Goal: Task Accomplishment & Management: Complete application form

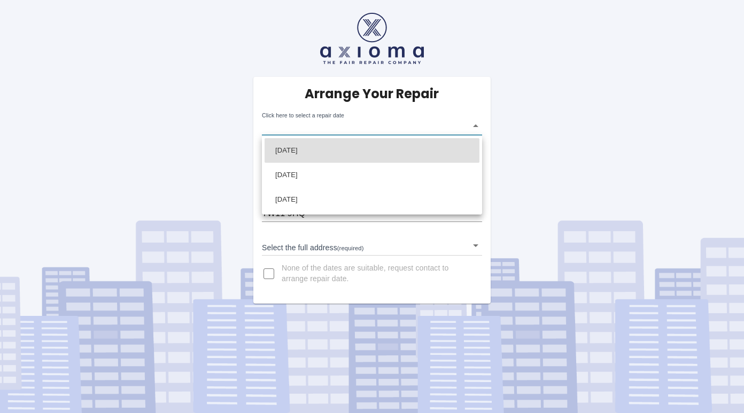
click at [381, 128] on body "Arrange Your Repair Click here to select a repair date ​ Phone Number   * 07961…" at bounding box center [372, 206] width 744 height 413
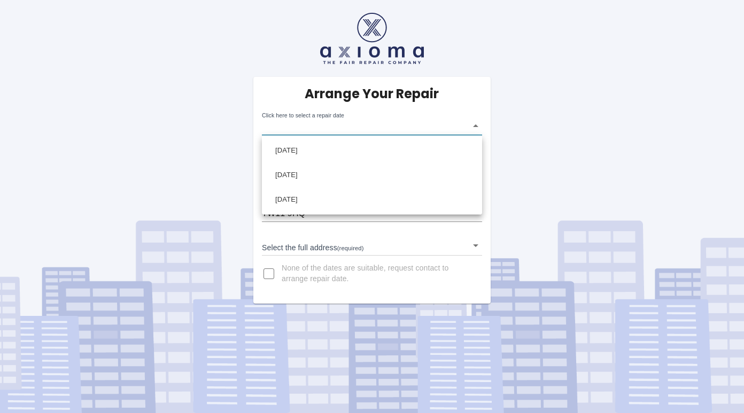
click at [562, 116] on div at bounding box center [372, 206] width 744 height 413
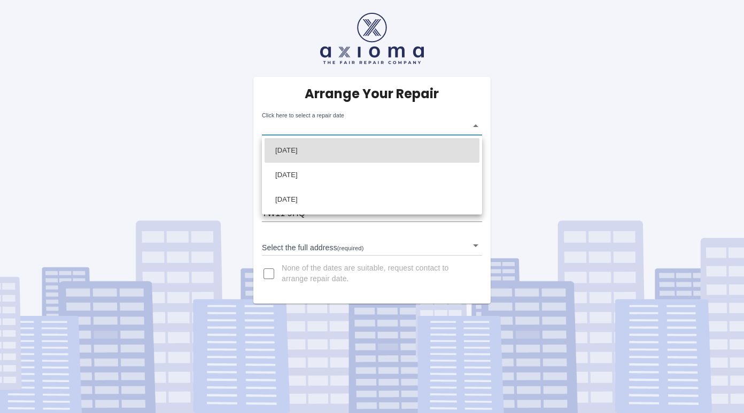
click at [475, 126] on body "Arrange Your Repair Click here to select a repair date ​ Phone Number   * 07961…" at bounding box center [372, 206] width 744 height 413
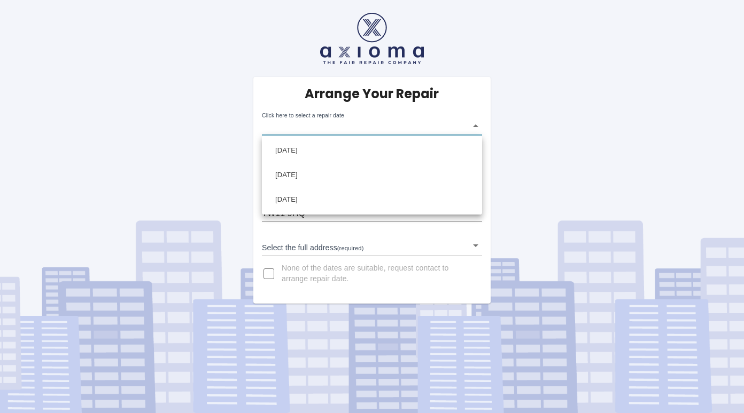
click at [475, 123] on div at bounding box center [372, 206] width 744 height 413
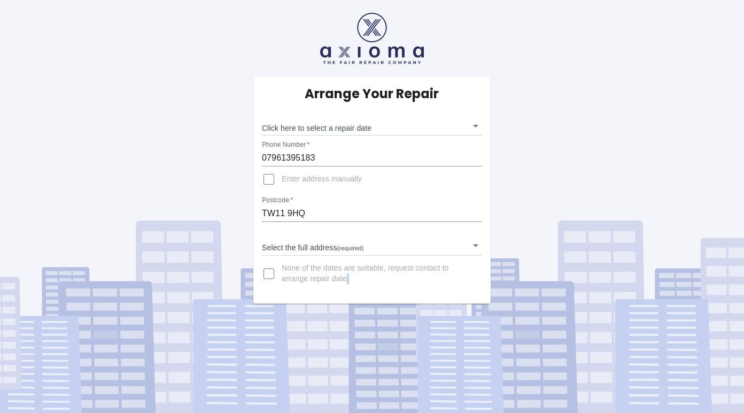
click at [475, 123] on div at bounding box center [372, 206] width 744 height 413
click at [145, 86] on div "Arrange Your Repair Click here to select a repair date ​ Phone Number   * 07961…" at bounding box center [372, 152] width 760 height 304
click at [272, 276] on input "None of the dates are suitable, request contact to arrange repair date." at bounding box center [269, 274] width 26 height 26
checkbox input "true"
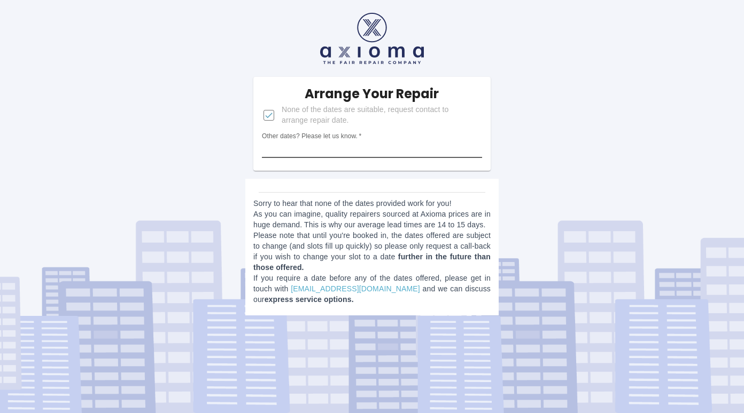
click at [431, 153] on input "Other dates? Please let us know.   *" at bounding box center [372, 149] width 220 height 17
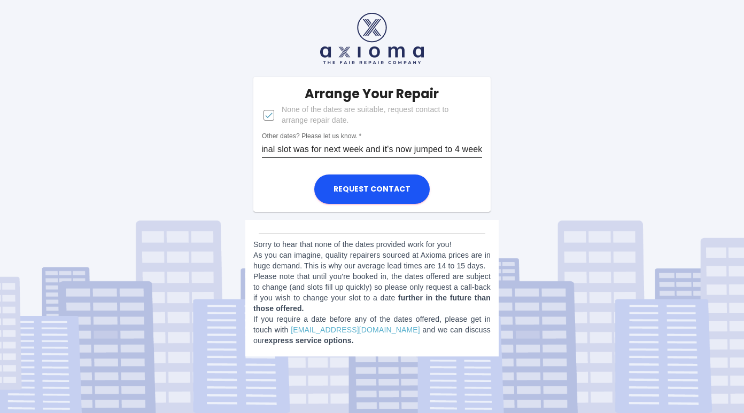
scroll to position [0, 37]
type input "The original slot was for next week and it's now jumped to 4 weeks"
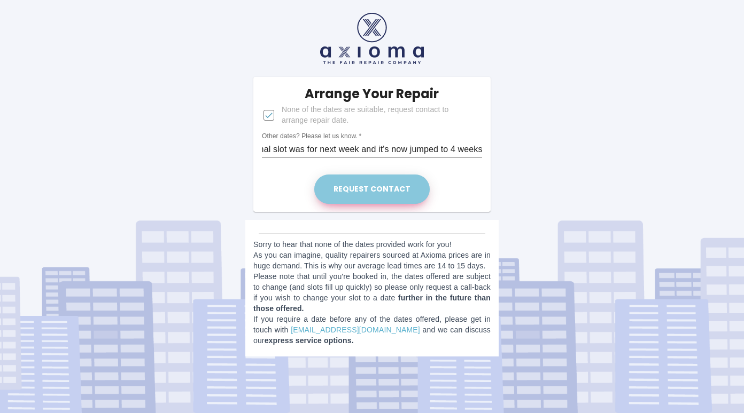
scroll to position [0, 0]
click at [380, 196] on button "Request contact" at bounding box center [371, 189] width 115 height 29
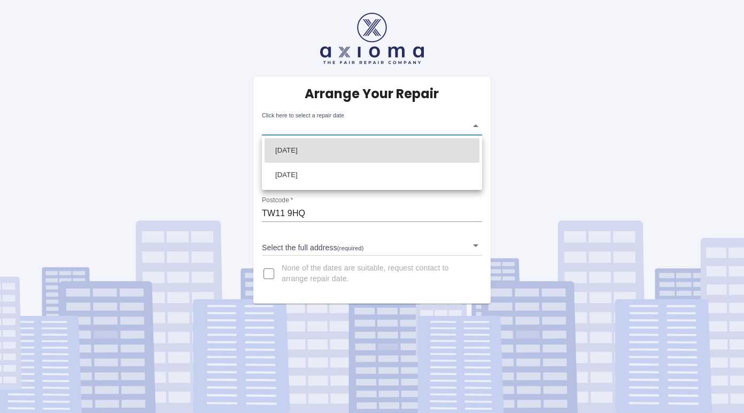
click at [476, 124] on body "Arrange Your Repair Click here to select a repair date ​ Phone Number   * 07961…" at bounding box center [372, 206] width 744 height 413
click at [476, 124] on div at bounding box center [372, 206] width 744 height 413
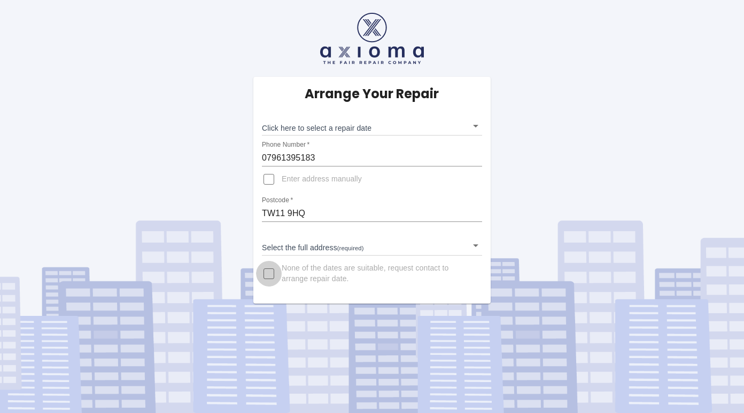
click at [270, 278] on input "None of the dates are suitable, request contact to arrange repair date." at bounding box center [269, 274] width 26 height 26
checkbox input "true"
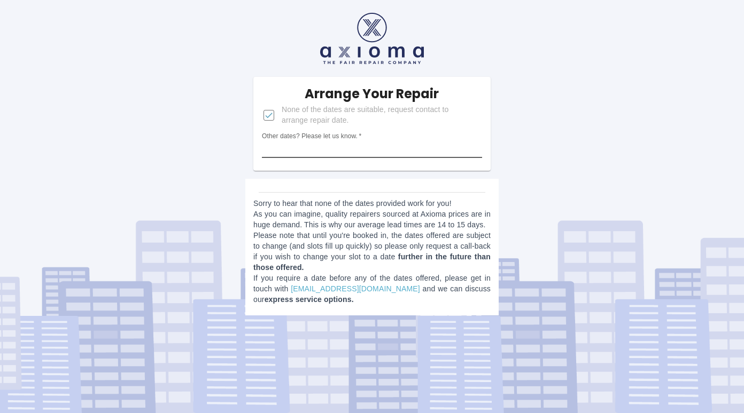
click at [361, 151] on input "Other dates? Please let us know.   *" at bounding box center [372, 149] width 220 height 17
click at [403, 146] on input "Other dates? Please let us know.   *" at bounding box center [372, 149] width 220 height 17
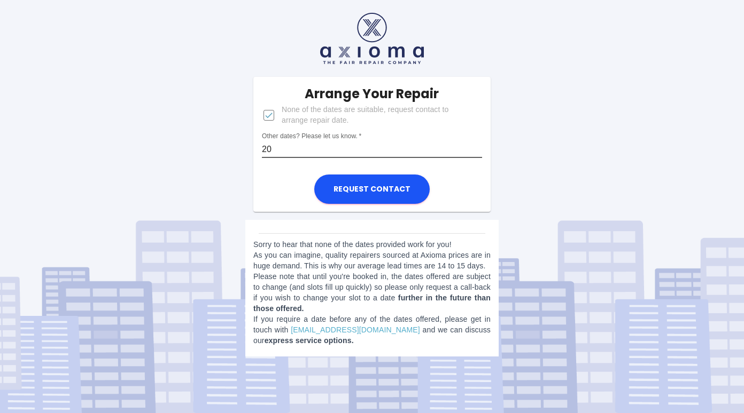
type input "2"
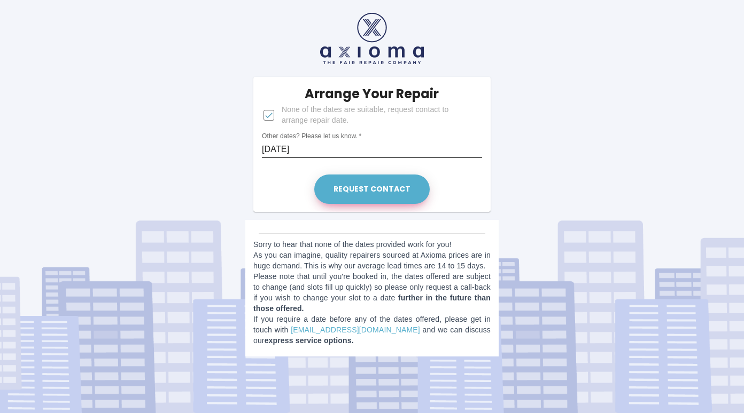
type input "10.09.25"
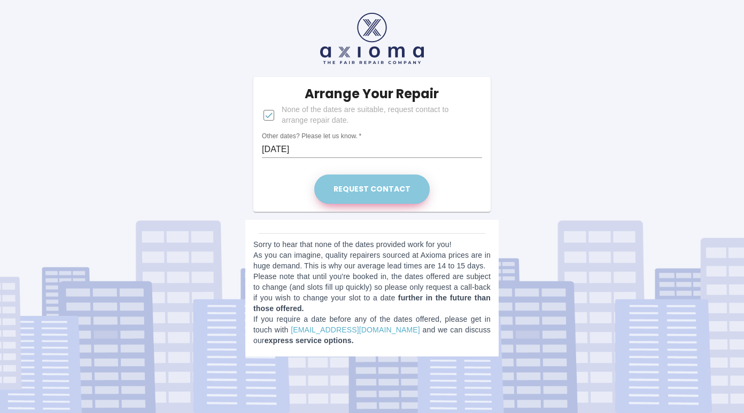
click at [407, 190] on button "Request contact" at bounding box center [371, 189] width 115 height 29
